Goal: Task Accomplishment & Management: Use online tool/utility

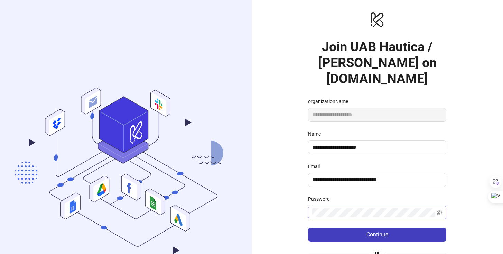
click at [353, 205] on span at bounding box center [377, 212] width 138 height 14
click at [440, 210] on icon "eye-invisible" at bounding box center [439, 212] width 6 height 5
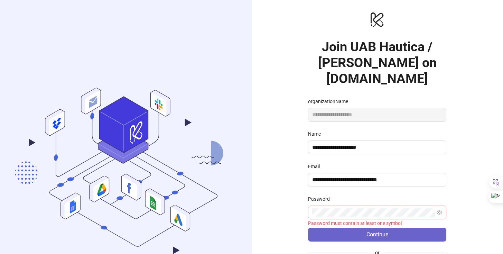
click at [411, 227] on button "Continue" at bounding box center [377, 234] width 138 height 14
click at [373, 231] on span "Continue" at bounding box center [377, 234] width 22 height 6
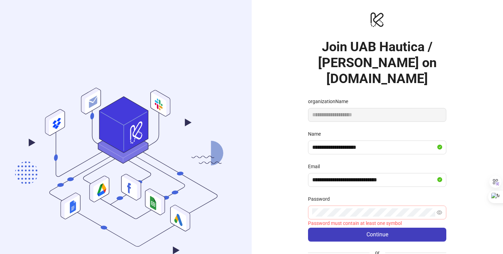
click at [483, 188] on div "**********" at bounding box center [378, 165] width 252 height 330
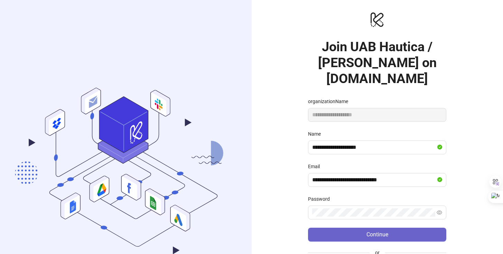
click at [349, 227] on button "Continue" at bounding box center [377, 234] width 138 height 14
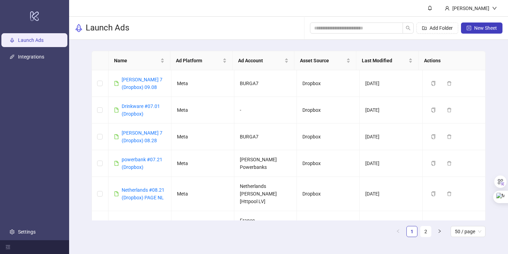
click at [32, 37] on link "Launch Ads" at bounding box center [31, 40] width 26 height 6
click at [28, 39] on link "Launch Ads" at bounding box center [31, 40] width 26 height 6
click at [131, 81] on link "[PERSON_NAME] 7 (Dropbox) 09.08" at bounding box center [142, 83] width 41 height 13
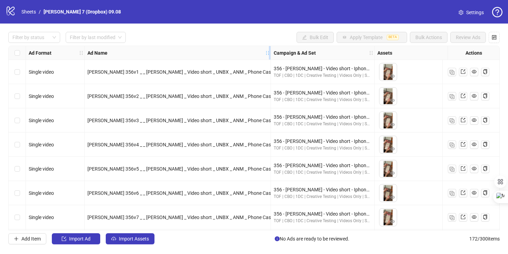
drag, startPoint x: 220, startPoint y: 51, endPoint x: 268, endPoint y: 52, distance: 48.0
click at [268, 52] on icon "holder" at bounding box center [267, 52] width 5 height 5
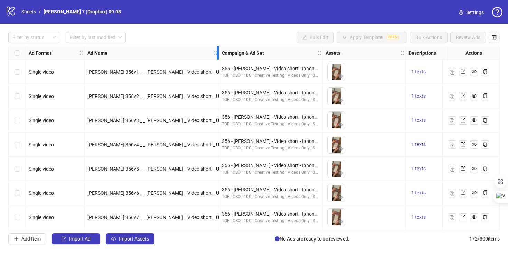
drag, startPoint x: 267, startPoint y: 52, endPoint x: 201, endPoint y: 46, distance: 66.6
click at [201, 46] on div "Ad Format Ad Name Campaign & Ad Set Assets Descriptions Headlines Primary Texts…" at bounding box center [253, 138] width 491 height 185
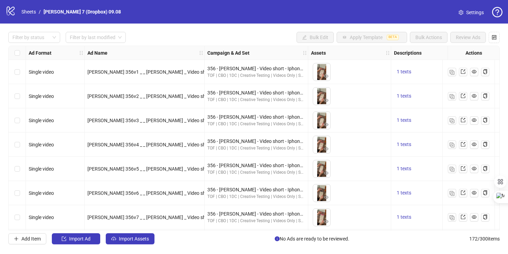
click at [188, 30] on div "Filter by status Filter by last modified Bulk Edit Apply Template BETA Bulk Act…" at bounding box center [254, 137] width 508 height 229
click at [17, 9] on div "logo/logo-mobile Sheets / Burga 7 (Dropbox) 09.08" at bounding box center [65, 12] width 118 height 12
click at [11, 11] on icon at bounding box center [11, 11] width 8 height 9
click at [32, 10] on link "Sheets" at bounding box center [28, 12] width 17 height 8
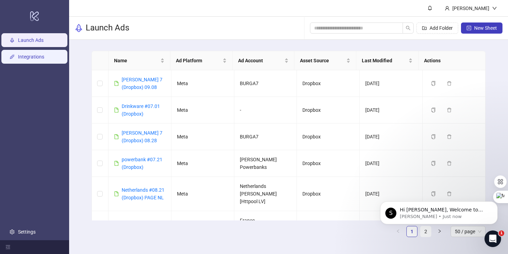
click at [24, 57] on link "Integrations" at bounding box center [31, 57] width 26 height 6
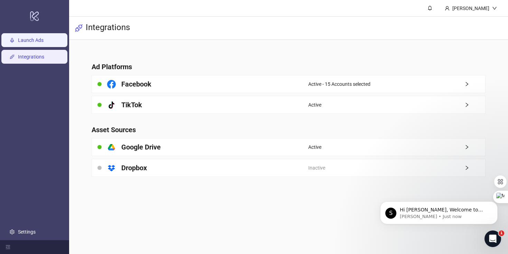
click at [28, 41] on link "Launch Ads" at bounding box center [31, 40] width 26 height 6
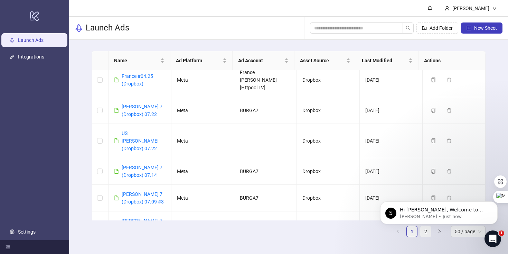
scroll to position [767, 0]
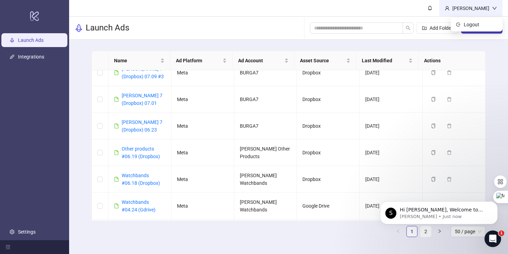
click at [496, 7] on icon "down" at bounding box center [494, 8] width 5 height 5
click at [169, 31] on div "Launch Ads Add Folder New Sheet" at bounding box center [288, 28] width 439 height 23
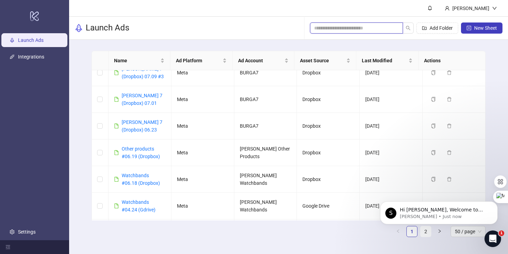
click at [324, 29] on input "search" at bounding box center [353, 28] width 79 height 8
click at [207, 20] on div "Launch Ads Add Folder New Sheet" at bounding box center [288, 28] width 439 height 23
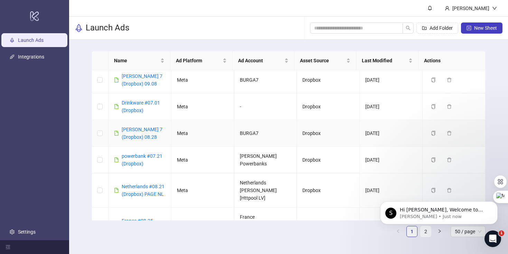
scroll to position [0, 0]
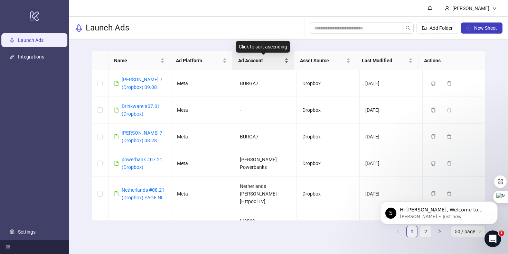
click at [286, 59] on div "Ad Account" at bounding box center [263, 61] width 50 height 8
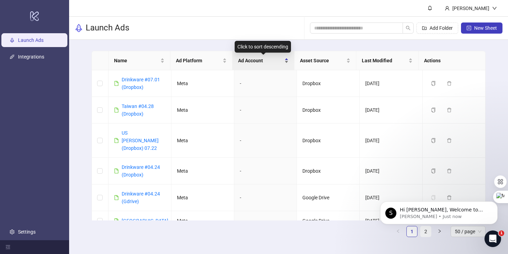
click at [286, 59] on div "Ad Account" at bounding box center [263, 61] width 50 height 8
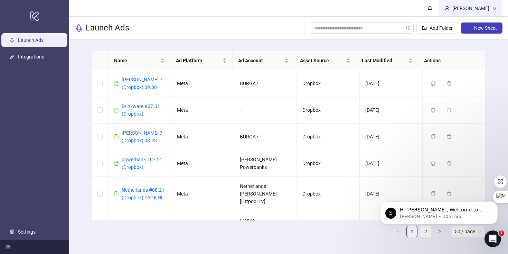
click at [451, 10] on div "[PERSON_NAME]" at bounding box center [471, 8] width 43 height 8
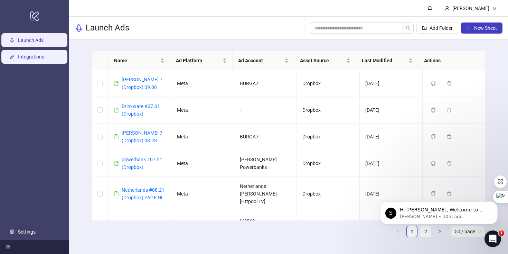
click at [27, 57] on link "Integrations" at bounding box center [31, 57] width 26 height 6
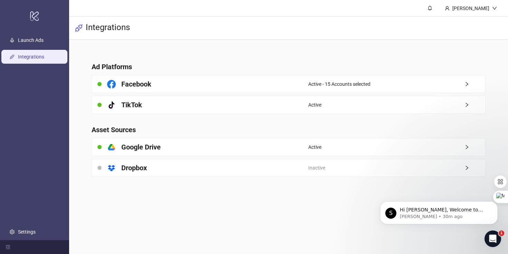
click at [400, 82] on div "Active - 15 Accounts selected" at bounding box center [396, 83] width 177 height 17
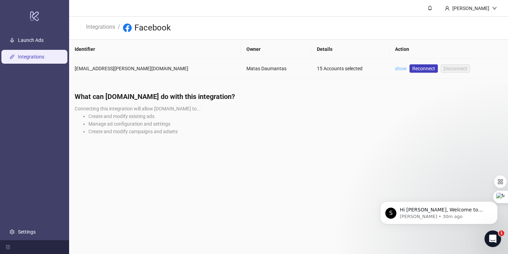
click at [395, 67] on link "show" at bounding box center [401, 69] width 12 height 6
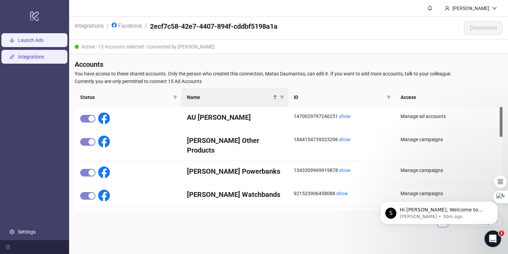
click at [22, 41] on link "Launch Ads" at bounding box center [31, 40] width 26 height 6
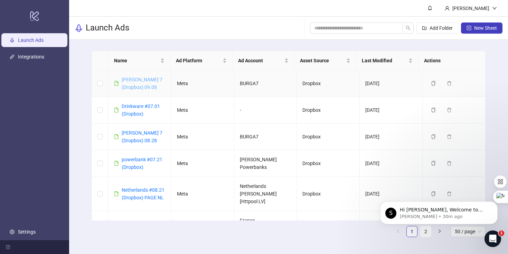
click at [134, 77] on link "[PERSON_NAME] 7 (Dropbox) 09.08" at bounding box center [142, 83] width 41 height 13
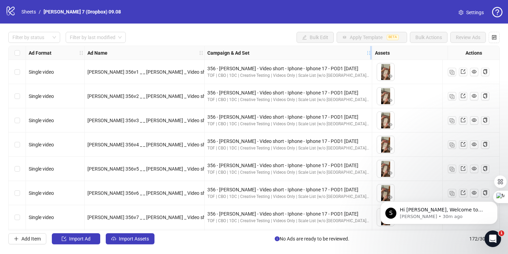
drag, startPoint x: 307, startPoint y: 53, endPoint x: 370, endPoint y: 59, distance: 64.2
click at [370, 59] on div "Resize Campaign & Ad Set column" at bounding box center [371, 52] width 2 height 13
click at [496, 37] on icon "control" at bounding box center [494, 37] width 4 height 4
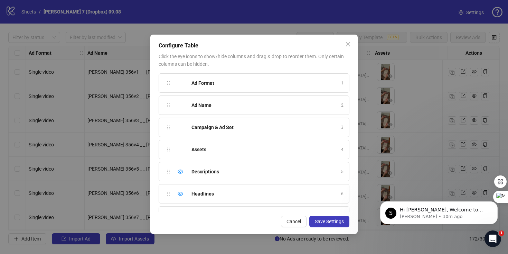
click at [226, 104] on div "Ad Name" at bounding box center [263, 105] width 145 height 8
click at [224, 128] on strong "Campaign & Ad Set" at bounding box center [212, 127] width 42 height 6
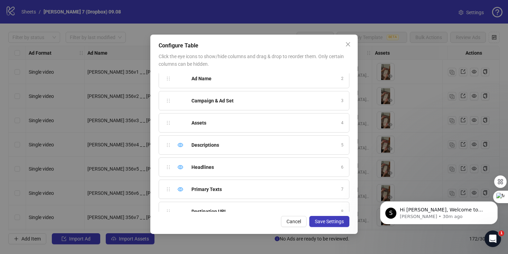
scroll to position [32, 0]
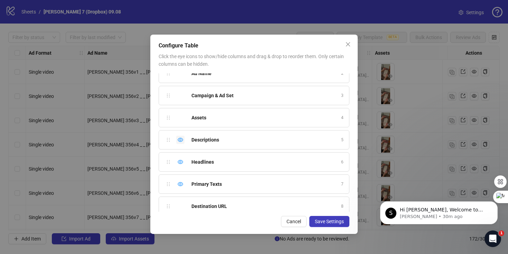
click at [181, 138] on icon "eye" at bounding box center [181, 140] width 6 height 4
click at [181, 141] on icon "eye-invisible" at bounding box center [181, 139] width 6 height 5
click at [342, 139] on div "Descriptions 5" at bounding box center [254, 139] width 191 height 19
click at [314, 139] on div "Descriptions" at bounding box center [263, 140] width 145 height 8
click at [224, 139] on div "Descriptions" at bounding box center [263, 140] width 145 height 8
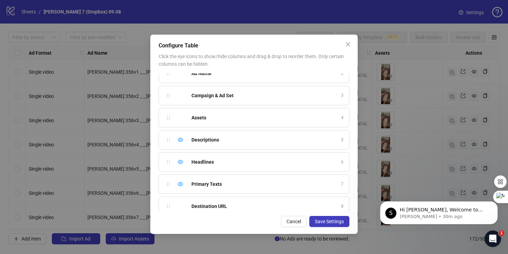
click at [213, 140] on strong "Descriptions" at bounding box center [205, 140] width 28 height 6
click at [205, 139] on strong "Descriptions" at bounding box center [205, 140] width 28 height 6
click at [167, 140] on div "Ad Format 1 Ad Name 2 Campaign & Ad Set 3 Assets 4 Descriptions 5 Headlines 6 P…" at bounding box center [254, 142] width 191 height 138
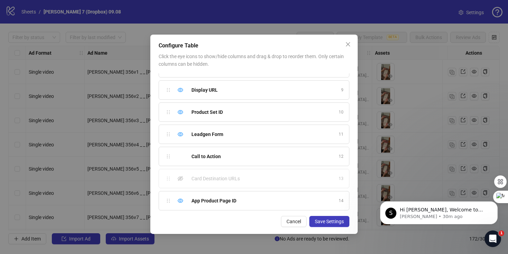
scroll to position [216, 0]
click at [347, 41] on button "Close" at bounding box center [347, 44] width 11 height 11
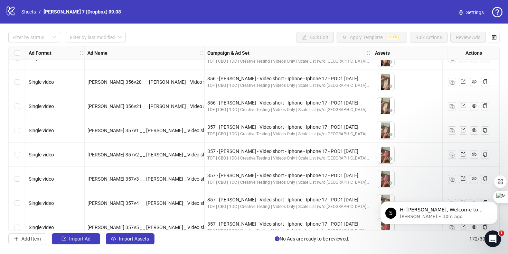
scroll to position [451, 0]
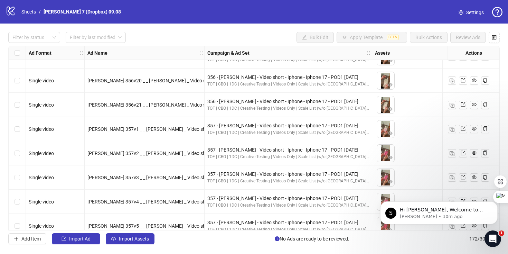
click at [409, 246] on div "Filter by status Filter by last modified Bulk Edit Apply Template BETA Bulk Act…" at bounding box center [254, 137] width 508 height 229
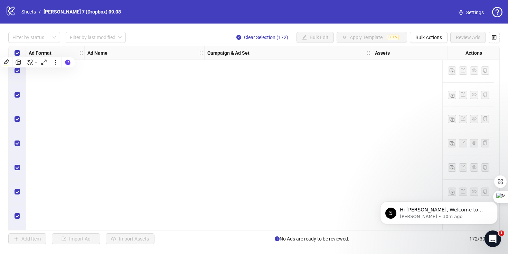
scroll to position [2935, 0]
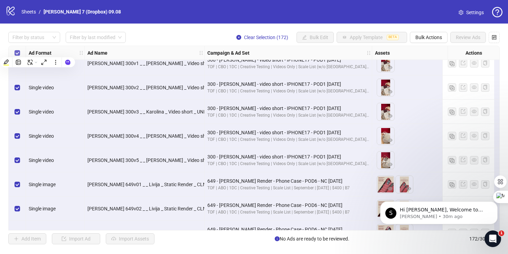
click at [18, 49] on label "Select all rows" at bounding box center [18, 53] width 6 height 8
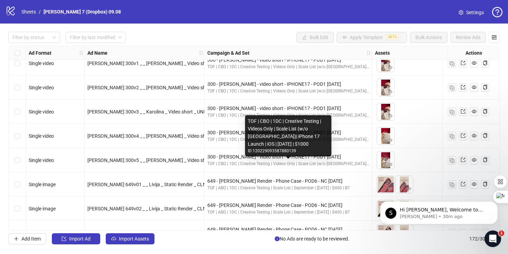
click at [255, 136] on div "TOF | CBO | 1DC | Creative Testing | Videos Only | Scale List (w/o US)| iPhone …" at bounding box center [288, 132] width 81 height 30
click at [216, 129] on div "300 - Gerda - video short - IPHONE17 - POD1 2025.09.09" at bounding box center [288, 133] width 162 height 8
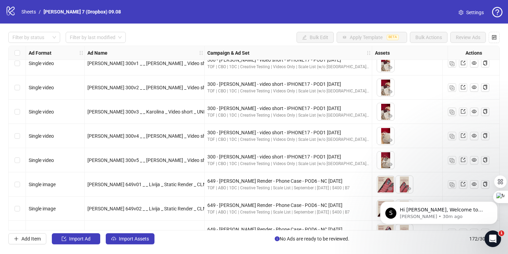
click at [468, 9] on span "Settings" at bounding box center [475, 13] width 18 height 8
